Goal: Use online tool/utility: Utilize a website feature to perform a specific function

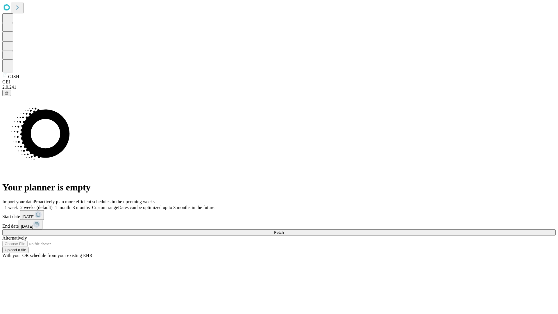
click at [284, 230] on span "Fetch" at bounding box center [279, 232] width 10 height 4
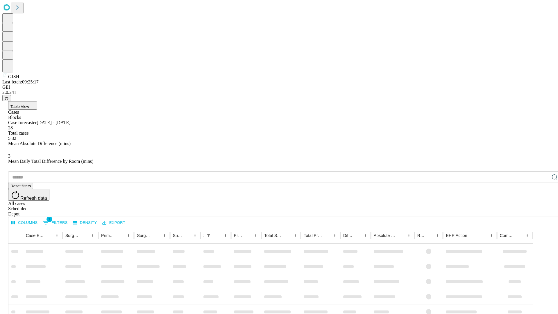
click at [29, 104] on span "Table View" at bounding box center [19, 106] width 19 height 4
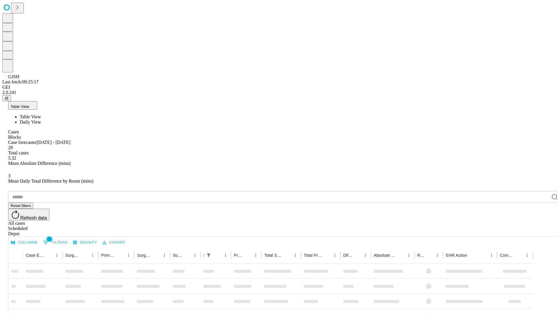
click at [41, 120] on span "Daily View" at bounding box center [30, 122] width 21 height 5
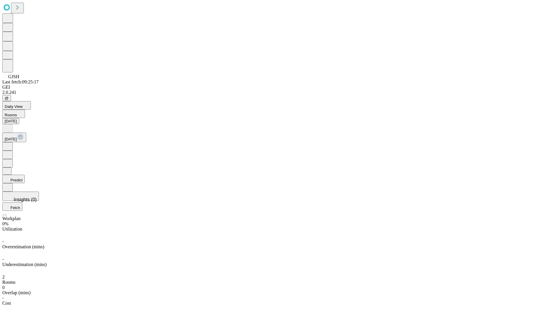
click at [25, 175] on button "Predict" at bounding box center [13, 179] width 22 height 8
